Goal: Task Accomplishment & Management: Use online tool/utility

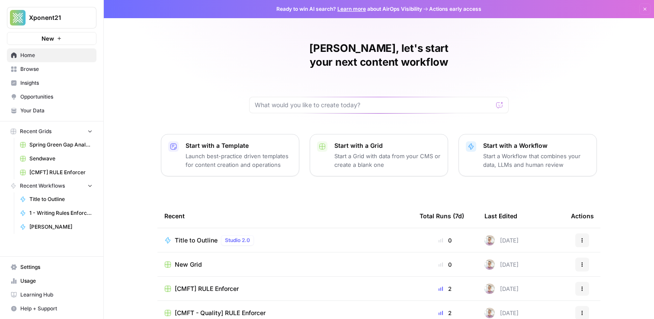
click at [34, 113] on span "Your Data" at bounding box center [56, 111] width 72 height 8
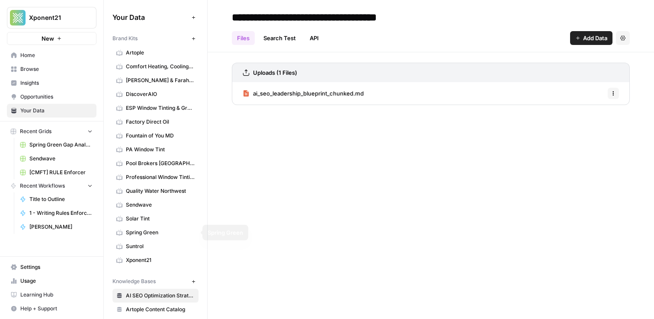
click at [141, 208] on span "Sendwave" at bounding box center [160, 205] width 69 height 8
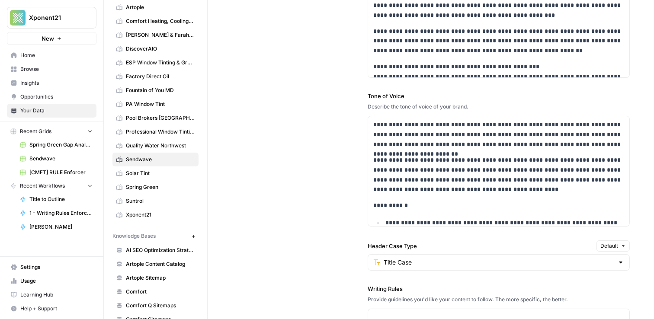
scroll to position [49, 0]
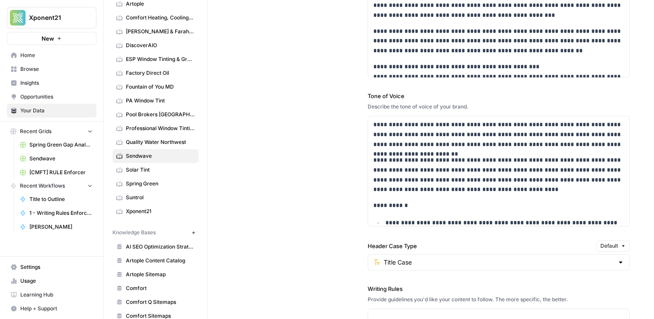
click at [191, 231] on icon "button" at bounding box center [193, 232] width 5 height 5
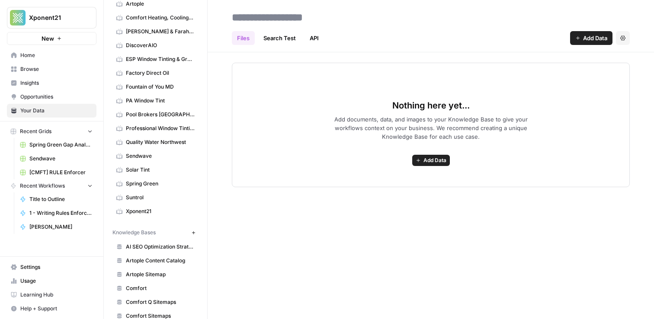
click at [431, 160] on span "Add Data" at bounding box center [434, 160] width 23 height 8
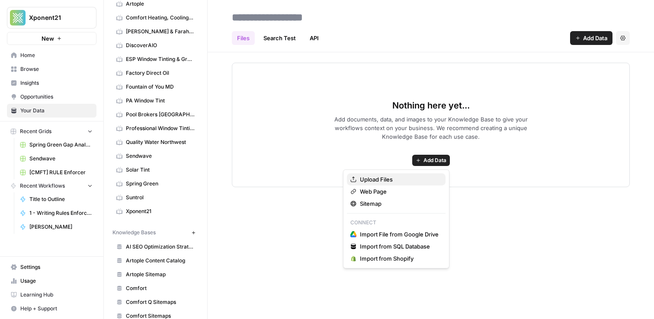
click at [386, 178] on span "Upload Files" at bounding box center [399, 179] width 79 height 9
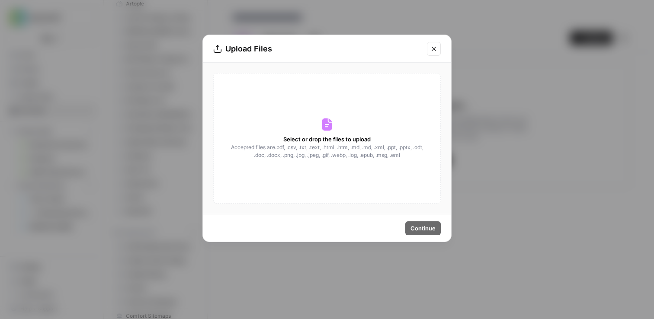
click at [334, 131] on div "Select or drop the files to upload Accepted files are .pdf, .csv, .txt, .text, …" at bounding box center [326, 138] width 227 height 131
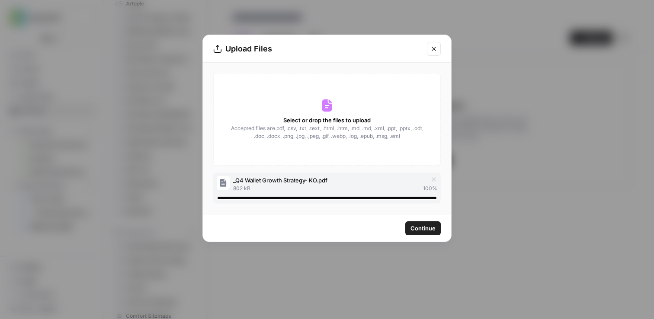
click at [421, 227] on span "Continue" at bounding box center [422, 228] width 25 height 9
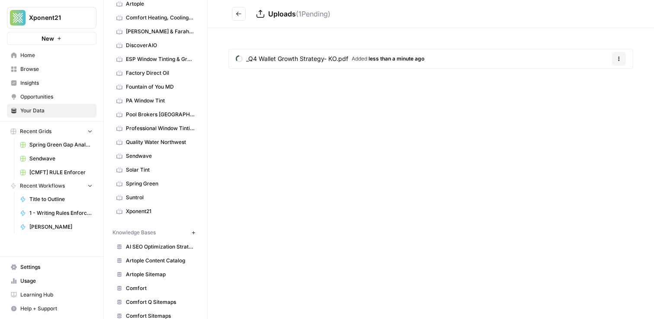
click at [239, 14] on icon "Go back" at bounding box center [239, 14] width 6 height 6
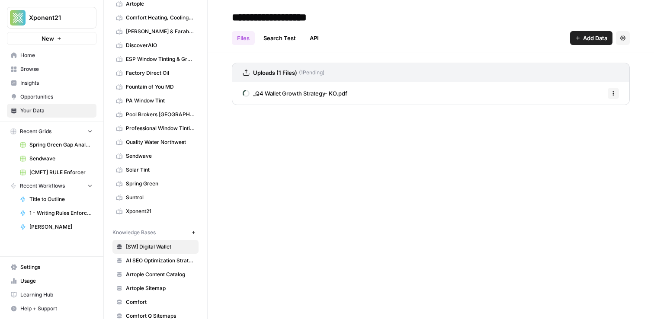
type input "**********"
click at [440, 138] on div "**********" at bounding box center [431, 159] width 446 height 319
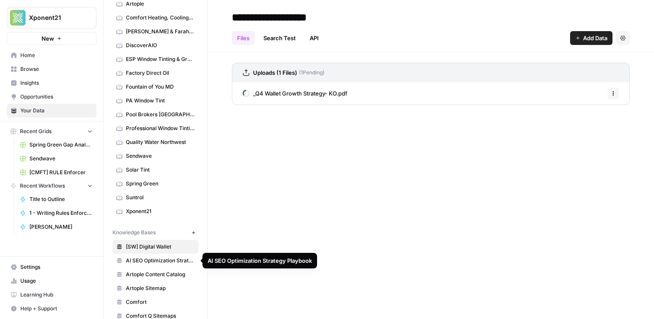
click at [169, 259] on span "AI SEO Optimization Strategy Playbook" at bounding box center [160, 261] width 69 height 8
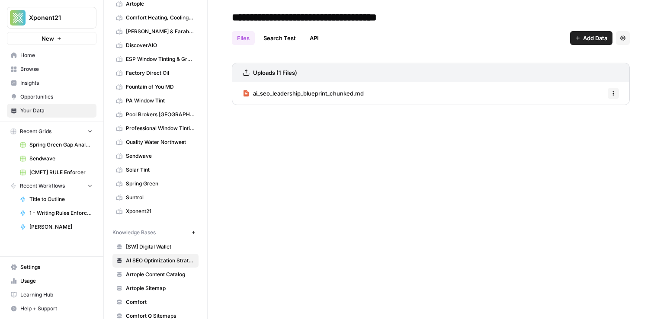
click at [159, 246] on span "[SW] Digital Wallet" at bounding box center [160, 247] width 69 height 8
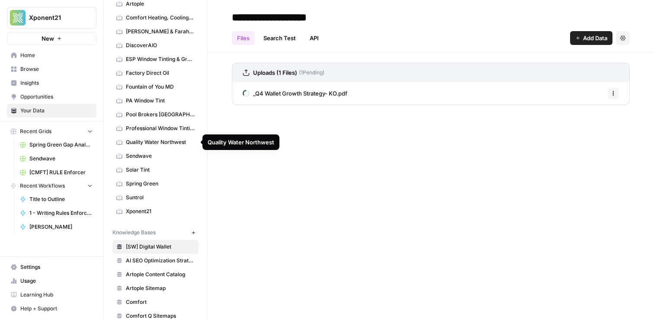
click at [144, 154] on span "Sendwave" at bounding box center [160, 156] width 69 height 8
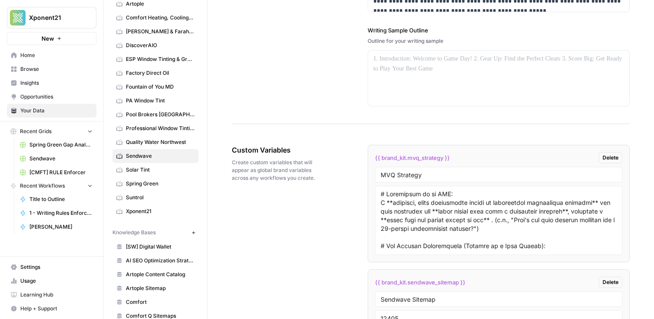
scroll to position [1649, 0]
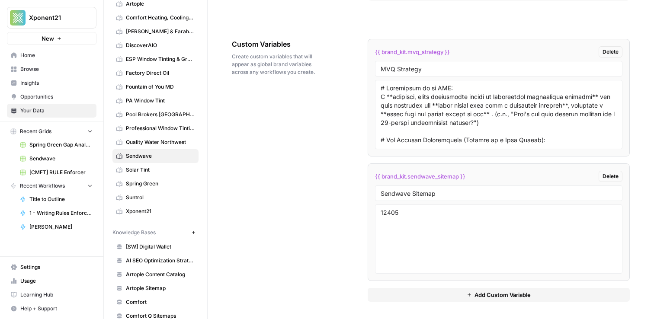
click at [458, 298] on button "Add Custom Variable" at bounding box center [498, 295] width 262 height 14
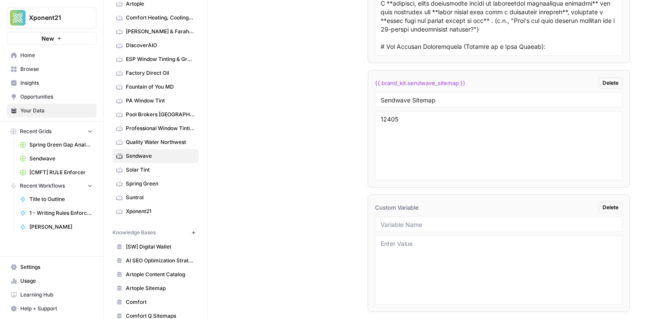
scroll to position [1756, 0]
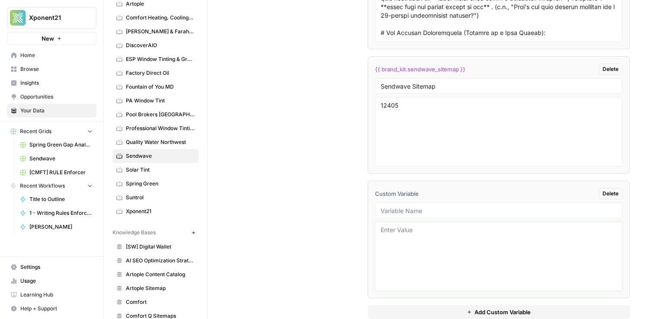
click at [429, 243] on textarea at bounding box center [498, 256] width 236 height 61
paste textarea "13308"
type textarea "13308"
click at [426, 207] on input "text" at bounding box center [498, 211] width 236 height 8
click at [437, 211] on input "Digital Wallet Information" at bounding box center [498, 211] width 236 height 8
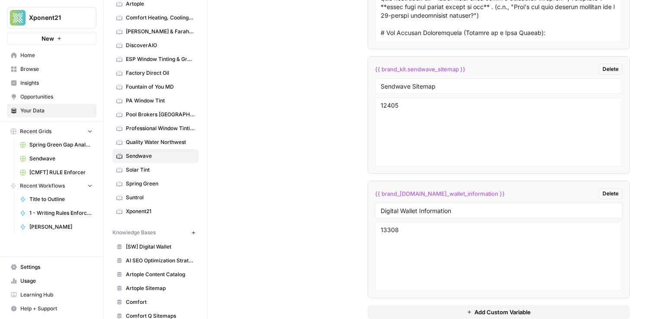
click at [437, 211] on input "Digital Wallet Information" at bounding box center [498, 211] width 236 height 8
type input "Digital Wallet"
click at [272, 234] on div "Custom Variables Create custom variables that will appear as global brand varia…" at bounding box center [431, 125] width 398 height 422
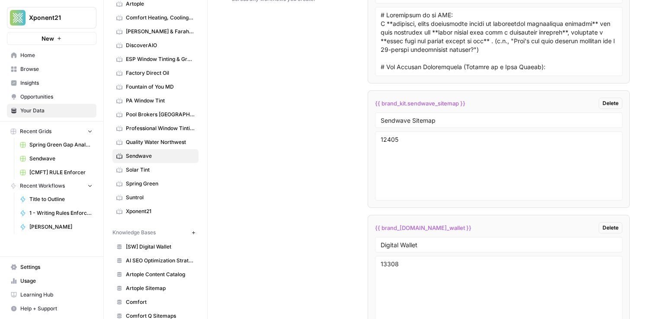
scroll to position [1773, 0]
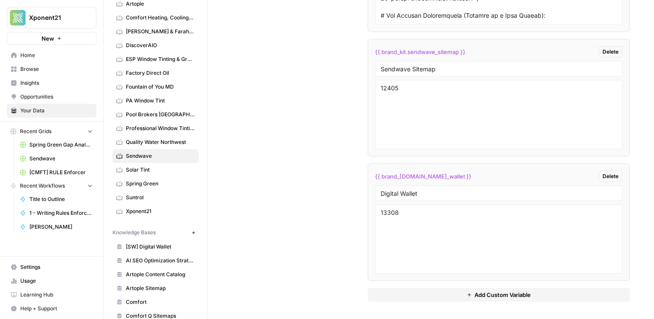
click at [160, 248] on span "[SW] Digital Wallet" at bounding box center [160, 247] width 69 height 8
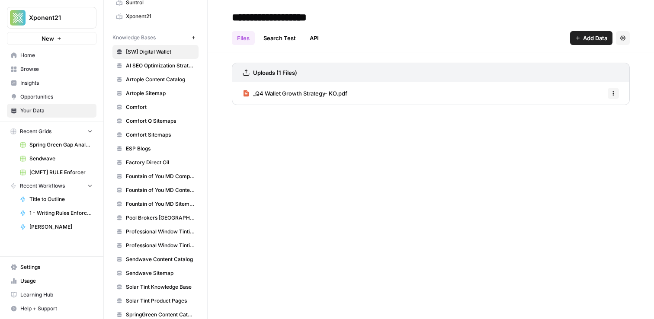
scroll to position [240, 0]
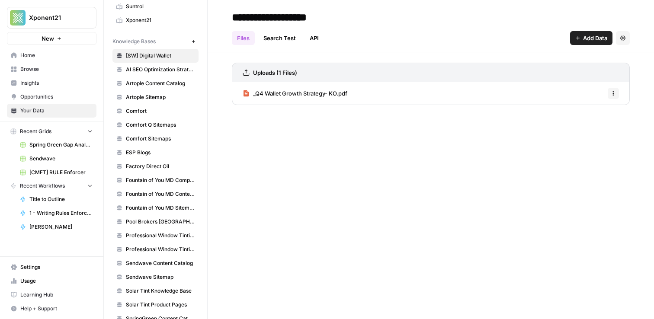
click at [312, 96] on span "_Q4 Wallet Growth Strategy- KO.pdf" at bounding box center [300, 93] width 94 height 9
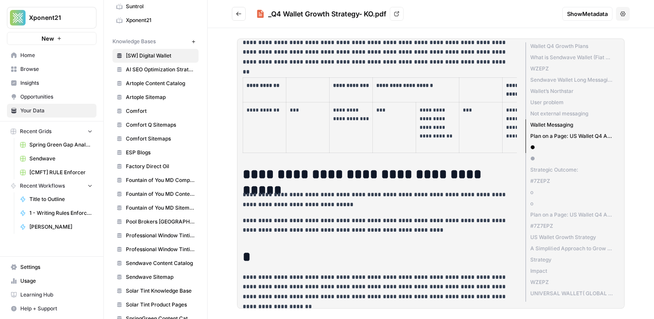
scroll to position [637, 0]
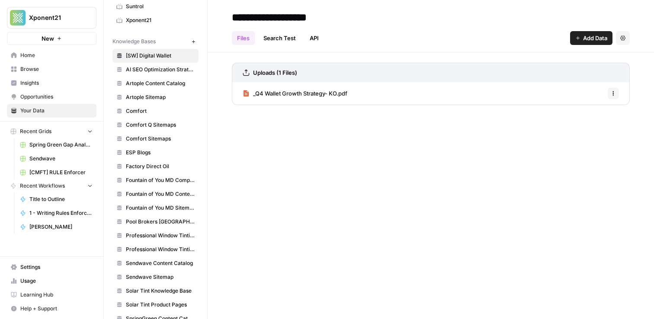
click at [313, 93] on span "_Q4 Wallet Growth Strategy- KO.pdf" at bounding box center [300, 93] width 94 height 9
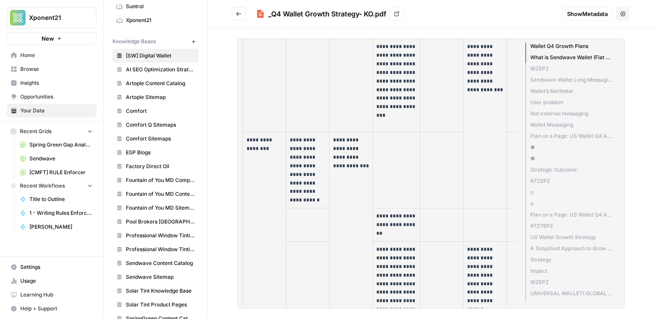
scroll to position [1878, 0]
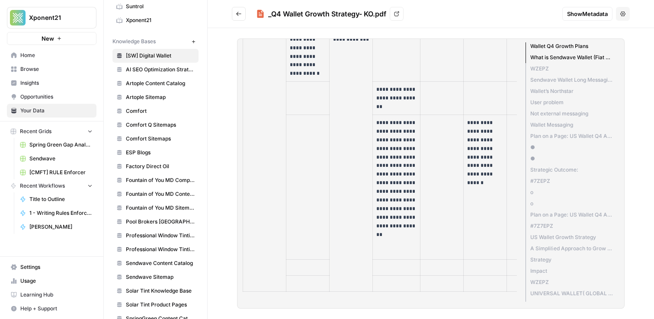
click at [237, 9] on button "Go back" at bounding box center [239, 14] width 14 height 14
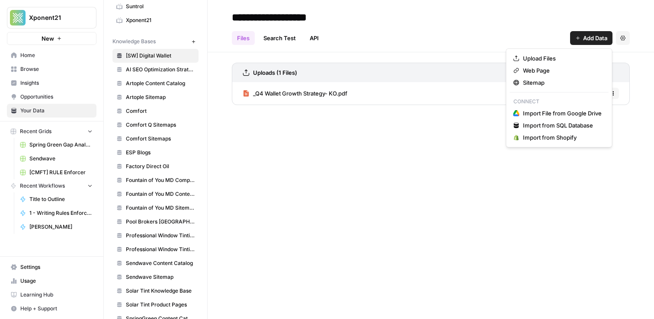
click at [584, 39] on span "Add Data" at bounding box center [595, 38] width 24 height 9
click at [545, 70] on span "Web Page" at bounding box center [562, 70] width 79 height 9
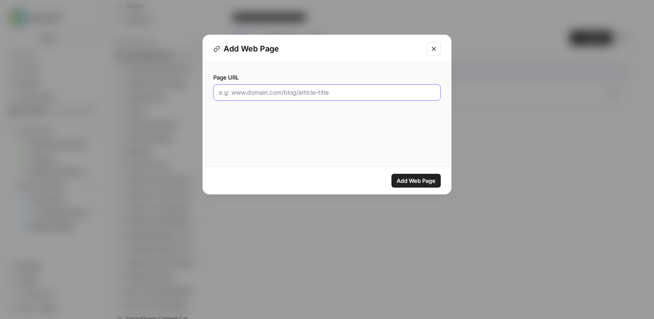
click at [267, 94] on input "Page URL" at bounding box center [327, 92] width 216 height 9
paste input "https://docs.google.com/presentation/d/14rkqUGp7bnlyUyygrL57r-lGs0HnfBW1RzJ4TJM…"
type input "https://docs.google.com/presentation/d/14rkqUGp7bnlyUyygrL57r-lGs0HnfBW1RzJ4TJM…"
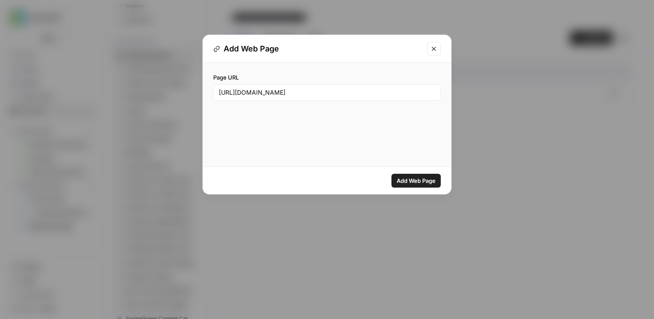
click at [404, 182] on span "Add Web Page" at bounding box center [415, 180] width 39 height 9
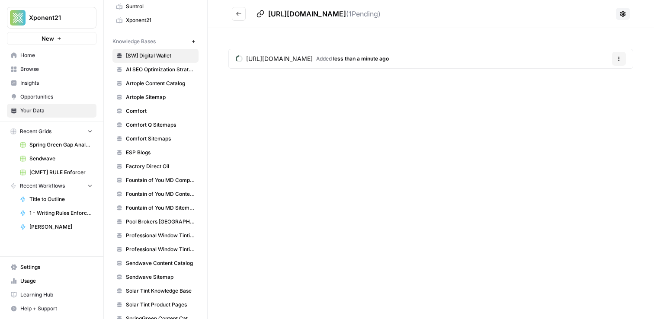
click at [245, 11] on button "Go back" at bounding box center [239, 14] width 14 height 14
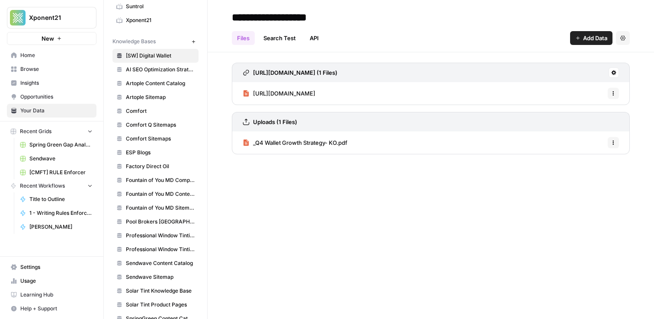
click at [315, 90] on span "https://docs.google.com/presentation/d/14rkqUGp7bnlyUyygrL57r-lGs0HnfBW1RzJ4TJM…" at bounding box center [284, 93] width 62 height 9
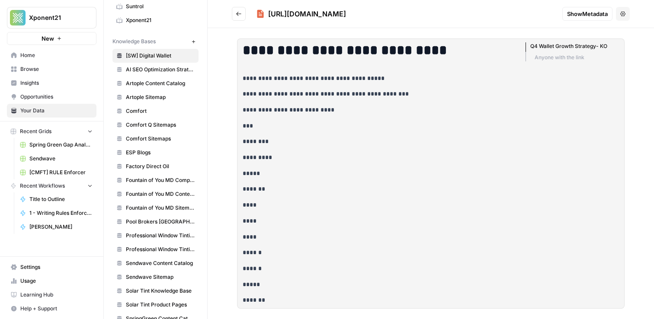
click at [626, 68] on div "**********" at bounding box center [431, 173] width 446 height 291
click at [238, 16] on icon "Go back" at bounding box center [239, 14] width 6 height 6
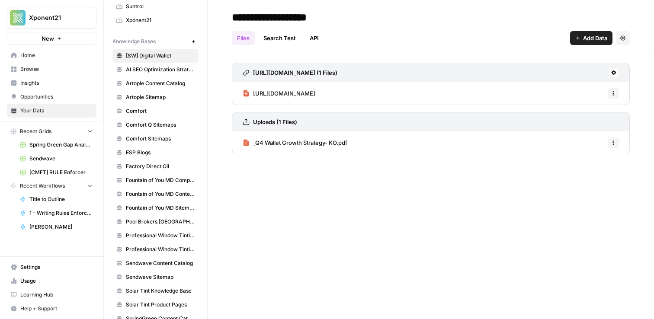
click at [610, 91] on icon "button" at bounding box center [612, 93] width 5 height 5
click at [589, 109] on span "Delete File" at bounding box center [594, 112] width 28 height 9
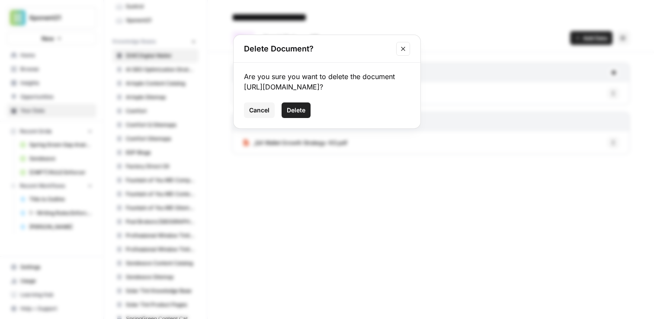
click at [294, 115] on span "Delete" at bounding box center [296, 110] width 19 height 9
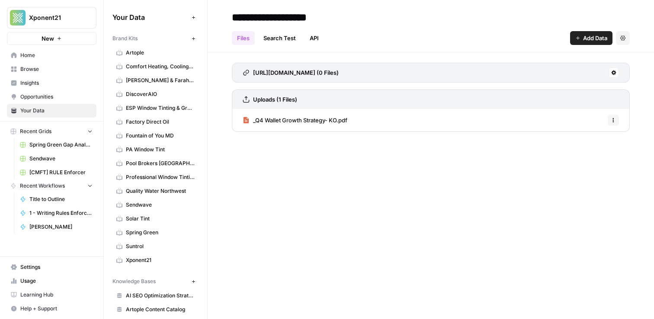
click at [615, 73] on icon at bounding box center [613, 72] width 5 height 5
click at [578, 121] on span "Delete Connection" at bounding box center [580, 122] width 53 height 9
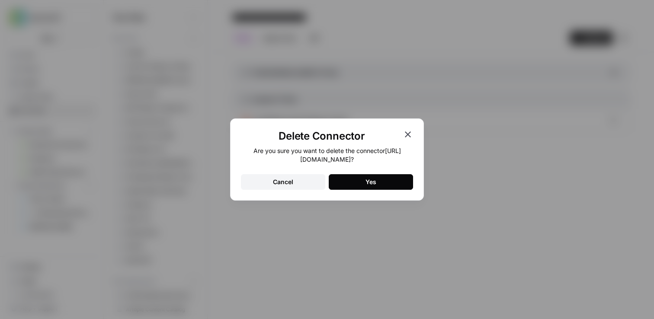
click at [386, 190] on button "Yes" at bounding box center [371, 182] width 84 height 16
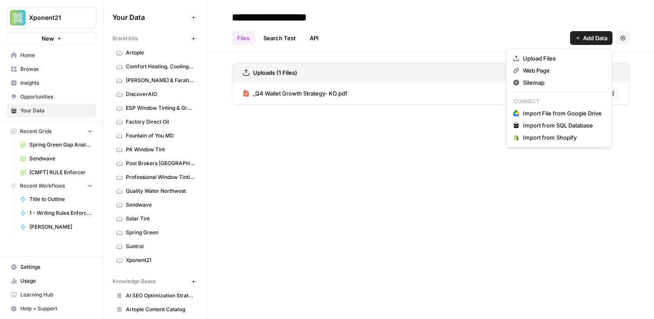
click at [573, 38] on button "Add Data" at bounding box center [591, 38] width 42 height 14
click at [558, 114] on span "Import File from Google Drive" at bounding box center [562, 113] width 79 height 9
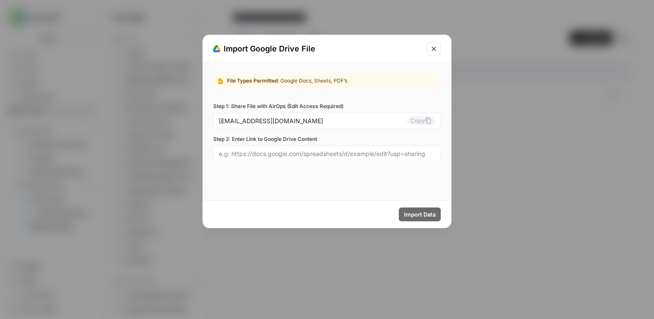
click at [438, 49] on button "Close modal" at bounding box center [434, 49] width 14 height 14
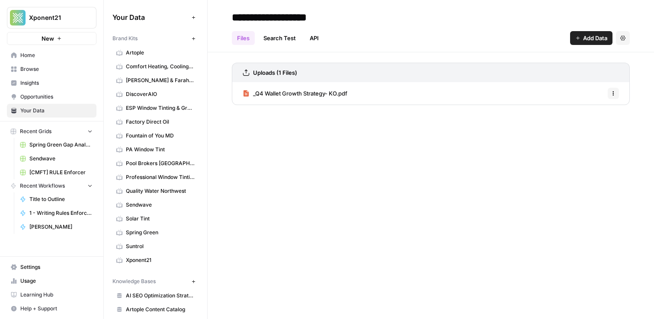
click at [33, 74] on link "Browse" at bounding box center [51, 69] width 89 height 14
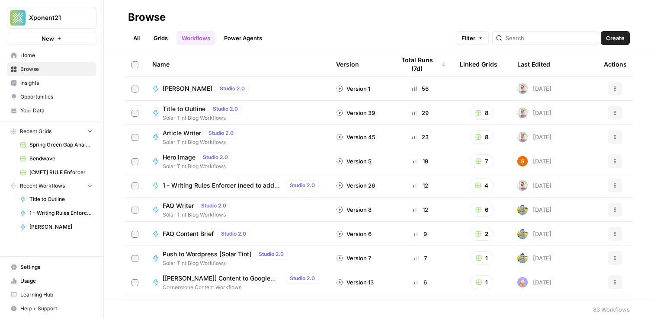
click at [42, 155] on span "Sendwave" at bounding box center [60, 159] width 63 height 8
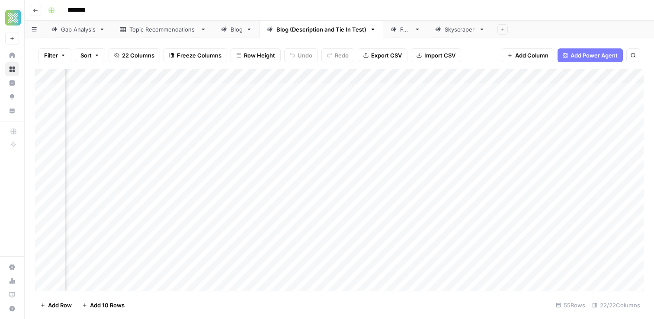
scroll to position [0, 384]
click at [478, 77] on div "Add Column" at bounding box center [339, 180] width 608 height 222
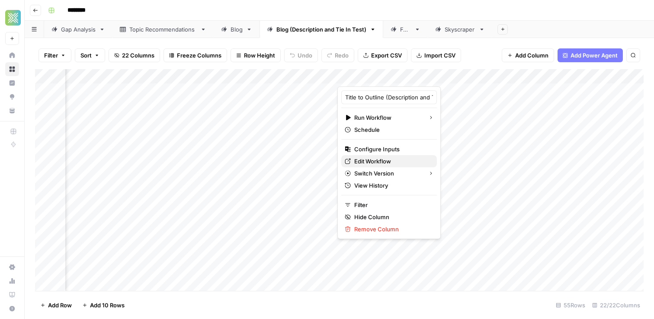
click at [376, 162] on span "Edit Workflow" at bounding box center [392, 161] width 76 height 9
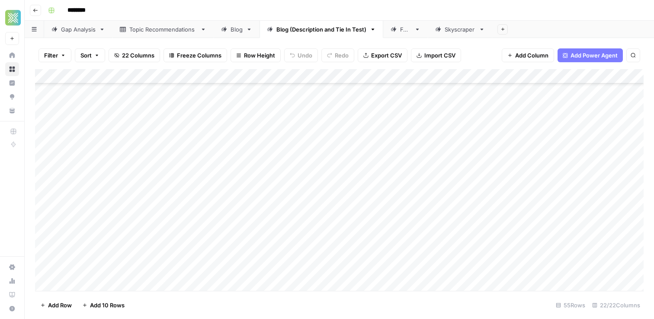
scroll to position [303, 0]
click at [237, 25] on div "Blog" at bounding box center [236, 29] width 12 height 9
click at [402, 32] on div "FAQ" at bounding box center [405, 29] width 11 height 9
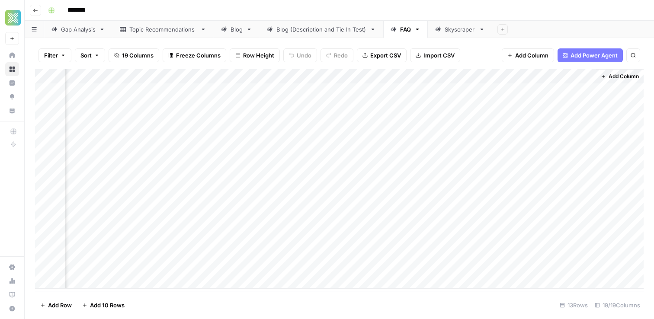
click at [437, 31] on icon at bounding box center [438, 29] width 6 height 6
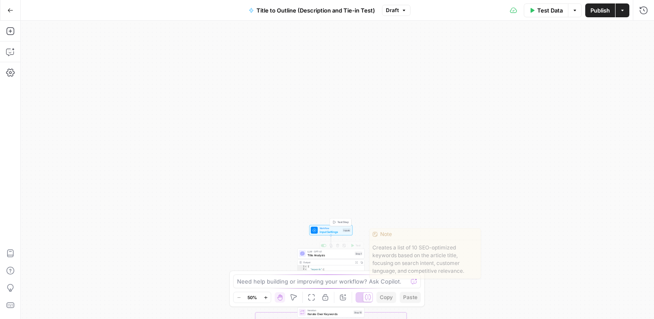
click at [328, 232] on span "Input Settings" at bounding box center [330, 232] width 22 height 4
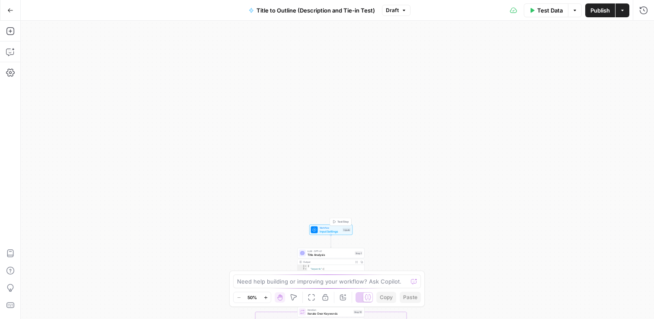
click at [326, 229] on span "Input Settings" at bounding box center [330, 231] width 22 height 4
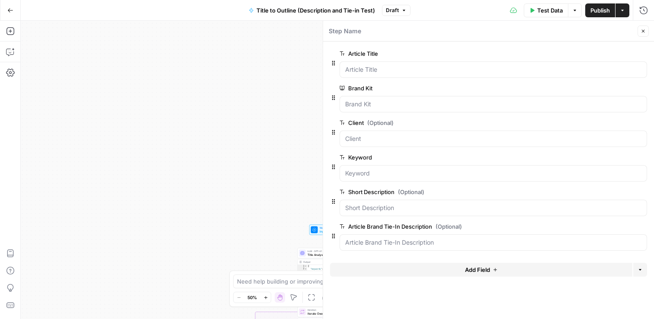
click at [260, 127] on div "true false Workflow Input Settings Inputs LLM · GPT-4.1 Title Analysis Step 1 O…" at bounding box center [337, 170] width 633 height 298
click at [371, 144] on div at bounding box center [492, 139] width 307 height 16
click at [644, 33] on icon "button" at bounding box center [642, 31] width 5 height 5
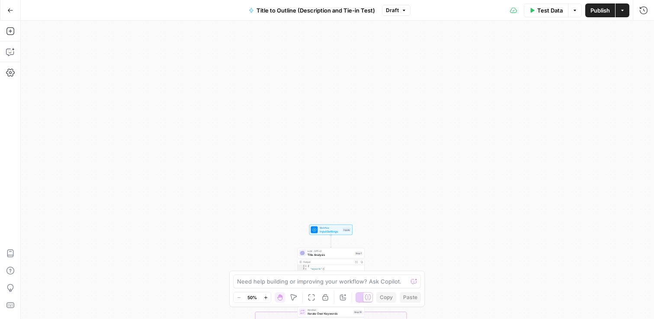
click at [11, 16] on button "Go Back" at bounding box center [11, 11] width 16 height 16
